Goal: Task Accomplishment & Management: Complete application form

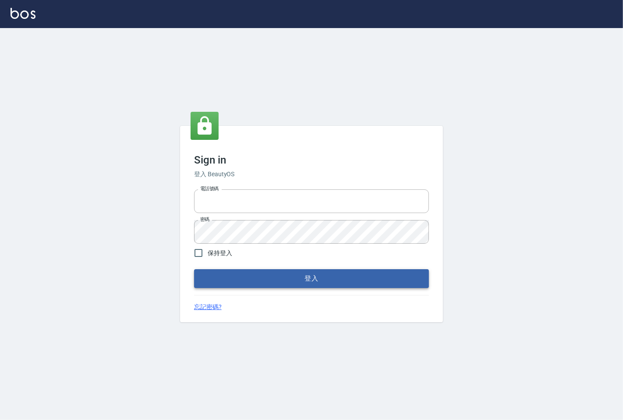
type input "25331148"
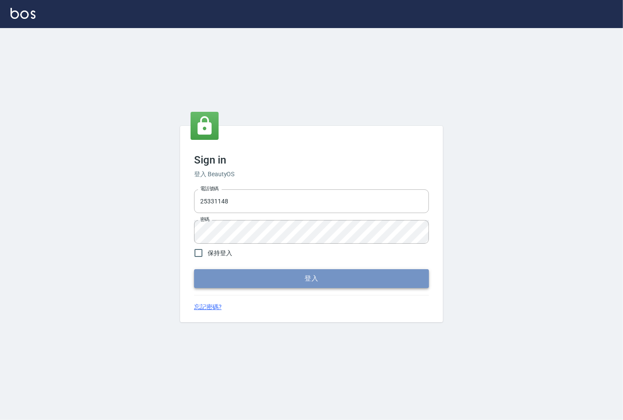
click at [279, 276] on button "登入" at bounding box center [311, 278] width 235 height 18
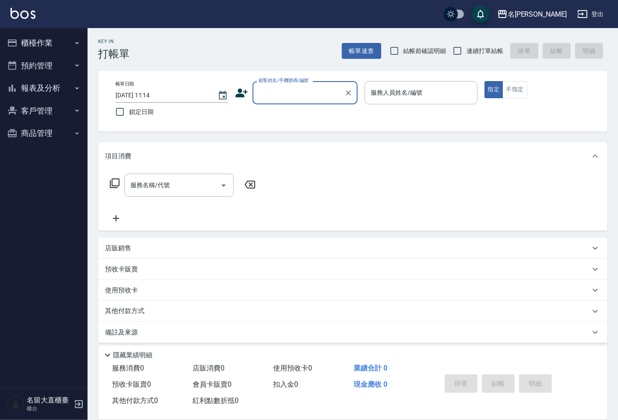
click at [60, 86] on button "報表及分析" at bounding box center [44, 88] width 81 height 23
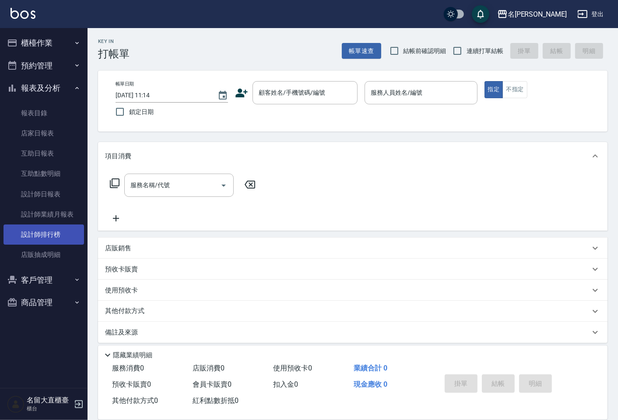
click at [54, 236] on link "設計師排行榜" at bounding box center [44, 234] width 81 height 20
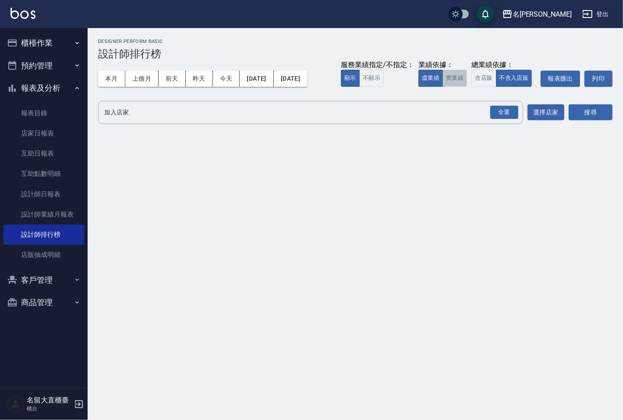
click at [454, 77] on button "實業績" at bounding box center [454, 78] width 25 height 17
click at [493, 115] on div "全選" at bounding box center [504, 113] width 28 height 14
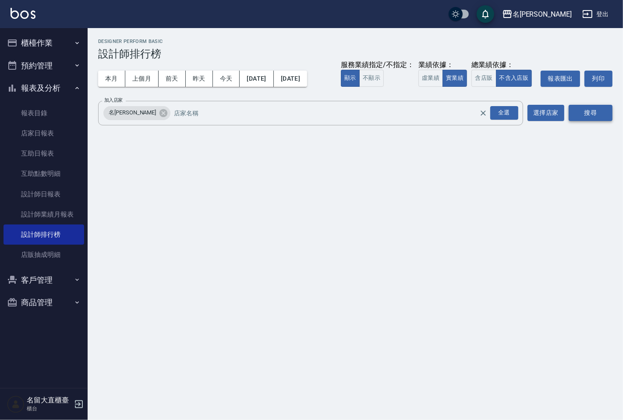
click at [587, 112] on button "搜尋" at bounding box center [590, 113] width 44 height 16
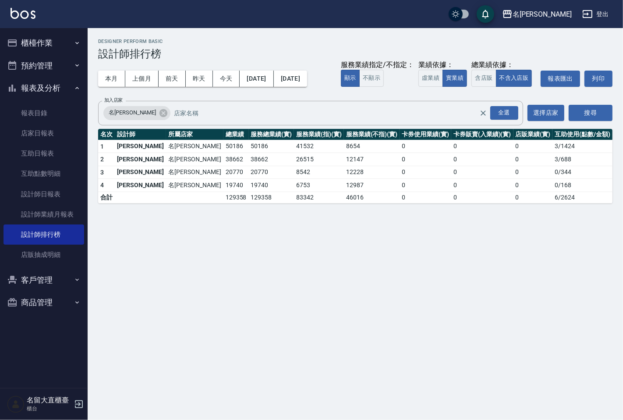
click at [187, 53] on h3 "設計師排行榜" at bounding box center [355, 54] width 514 height 12
click at [29, 45] on button "櫃檯作業" at bounding box center [44, 43] width 81 height 23
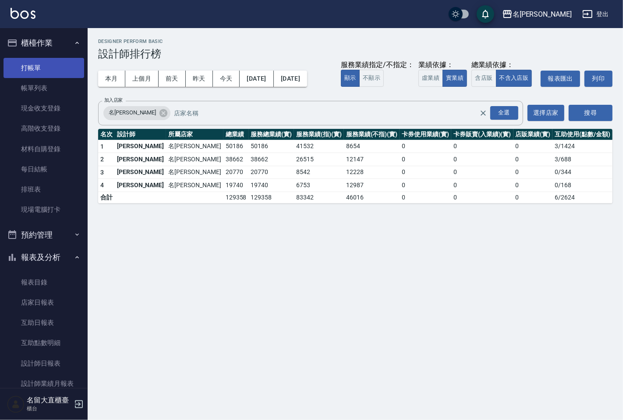
click at [37, 71] on link "打帳單" at bounding box center [44, 68] width 81 height 20
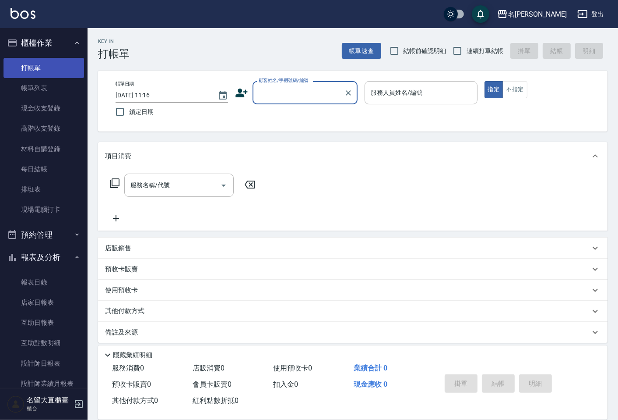
click at [37, 71] on link "打帳單" at bounding box center [44, 68] width 81 height 20
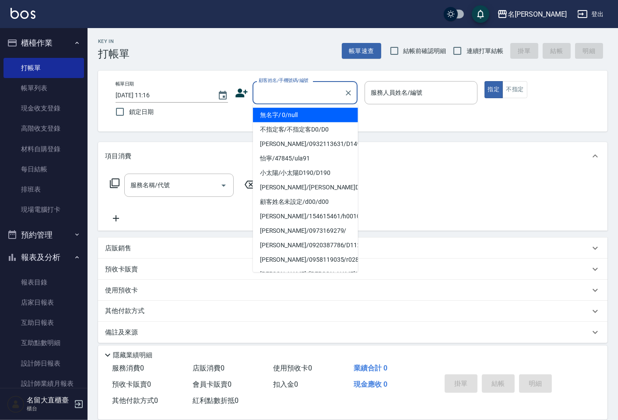
click at [285, 98] on input "顧客姓名/手機號碼/編號" at bounding box center [299, 92] width 84 height 15
click at [291, 113] on li "無名字/ 0/null" at bounding box center [305, 115] width 105 height 14
type input "無名字/ 0/null"
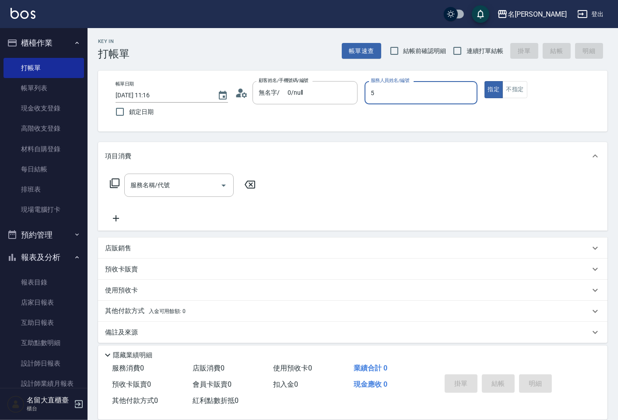
type input "Reese-5"
type button "true"
click at [462, 46] on input "連續打單結帳" at bounding box center [457, 51] width 18 height 18
checkbox input "true"
click at [513, 102] on div "帳單日期 [DATE] 11:16 鎖定日期 顧客姓名/手機號碼/編號 無名字/ 0/null 顧客姓名/手機號碼/編號 服務人員姓名/編號 [PERSON_…" at bounding box center [353, 101] width 489 height 40
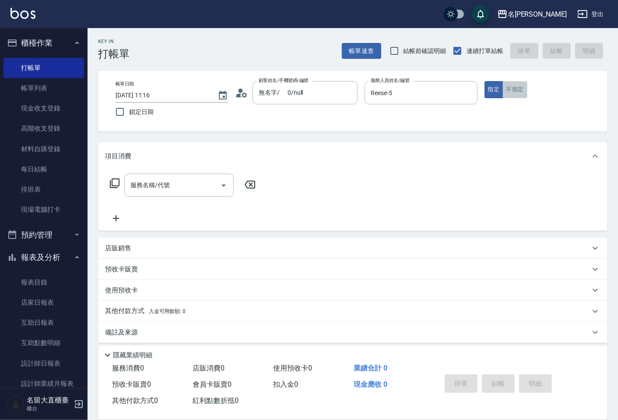
click at [513, 95] on button "不指定" at bounding box center [515, 89] width 25 height 17
click at [185, 178] on input "服務名稱/代號" at bounding box center [172, 184] width 88 height 15
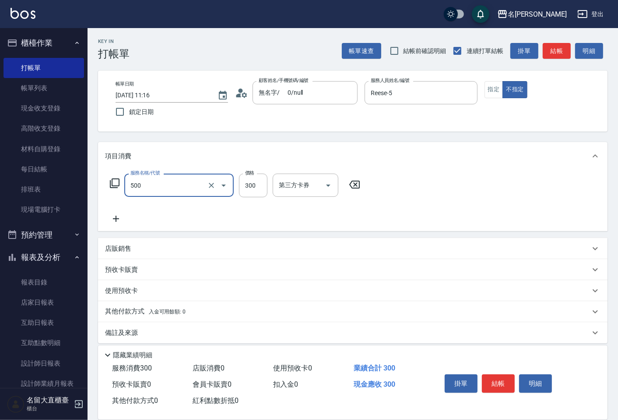
type input "洗髮(500)"
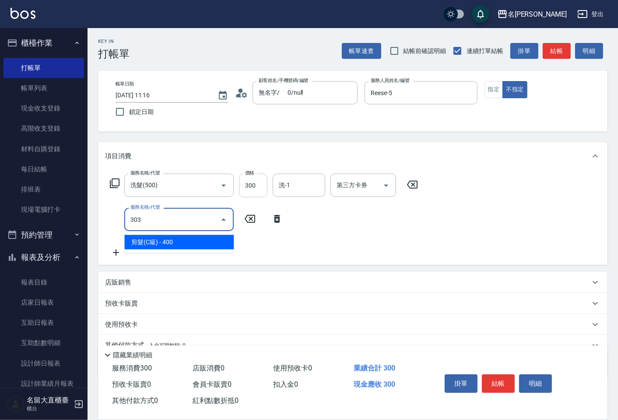
type input "303"
click at [247, 191] on input "300" at bounding box center [253, 185] width 28 height 24
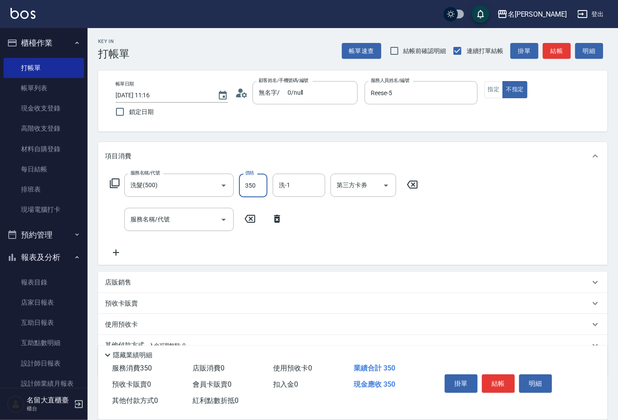
type input "350"
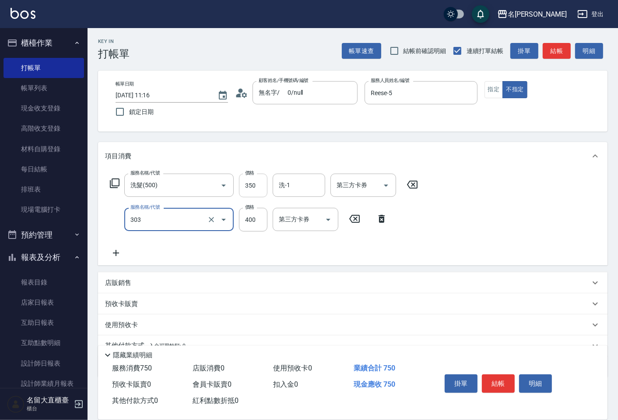
type input "剪髮(C級)(303)"
type input "350"
click at [559, 47] on button "結帳" at bounding box center [557, 51] width 28 height 16
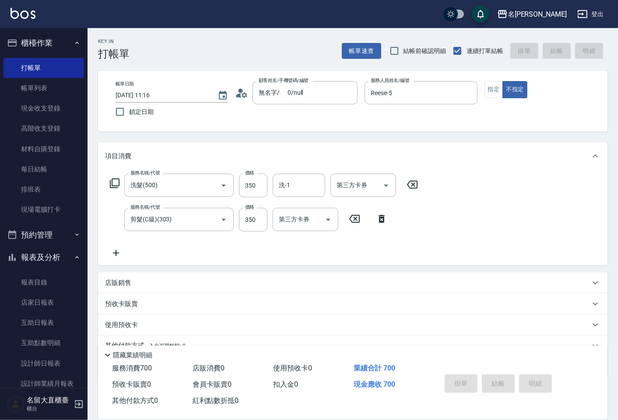
type input "[DATE] 12:00"
